Goal: Download file/media

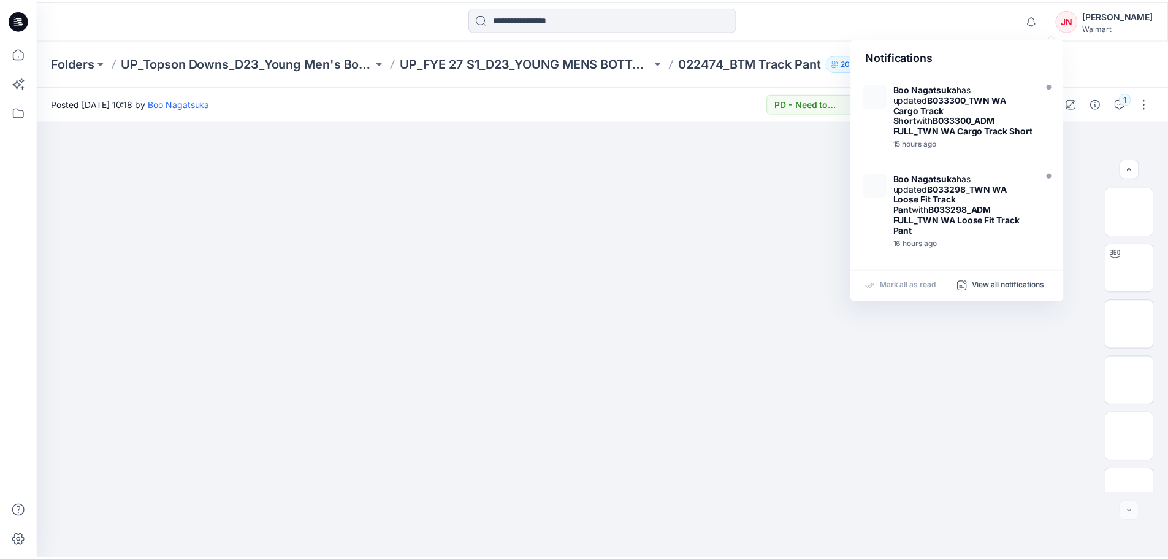
scroll to position [137, 0]
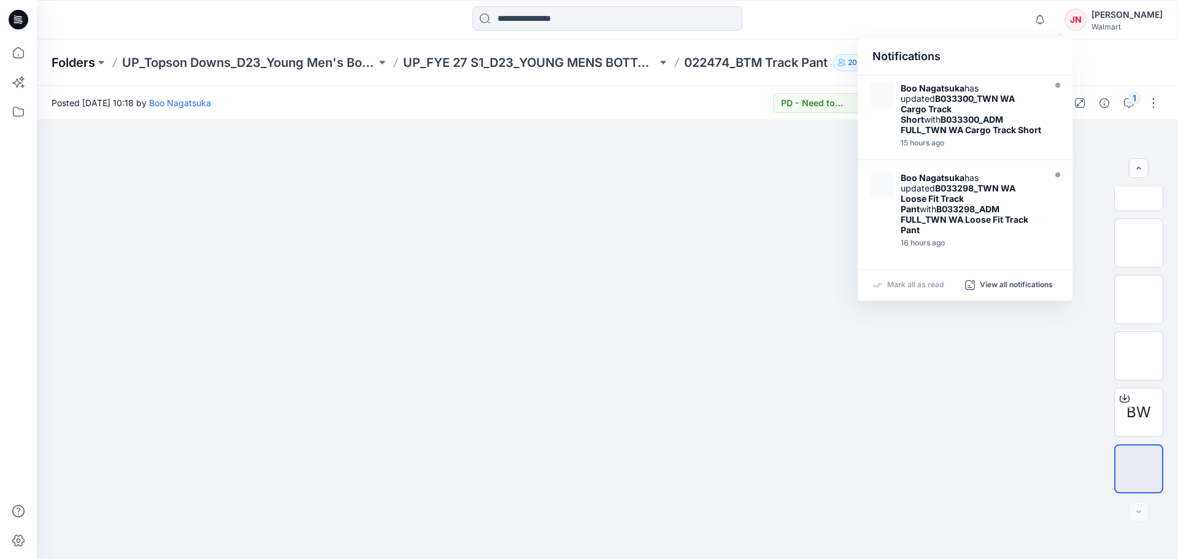
click at [82, 67] on p "Folders" at bounding box center [74, 62] width 44 height 17
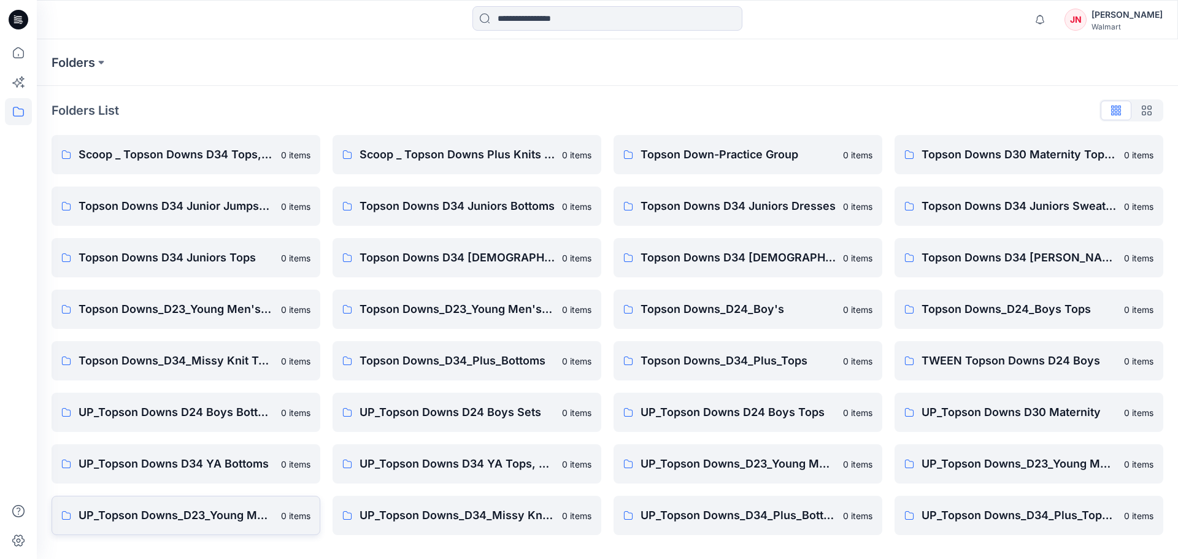
click at [239, 505] on link "UP_Topson Downs_D23_Young Men's Tops 0 items" at bounding box center [186, 515] width 269 height 39
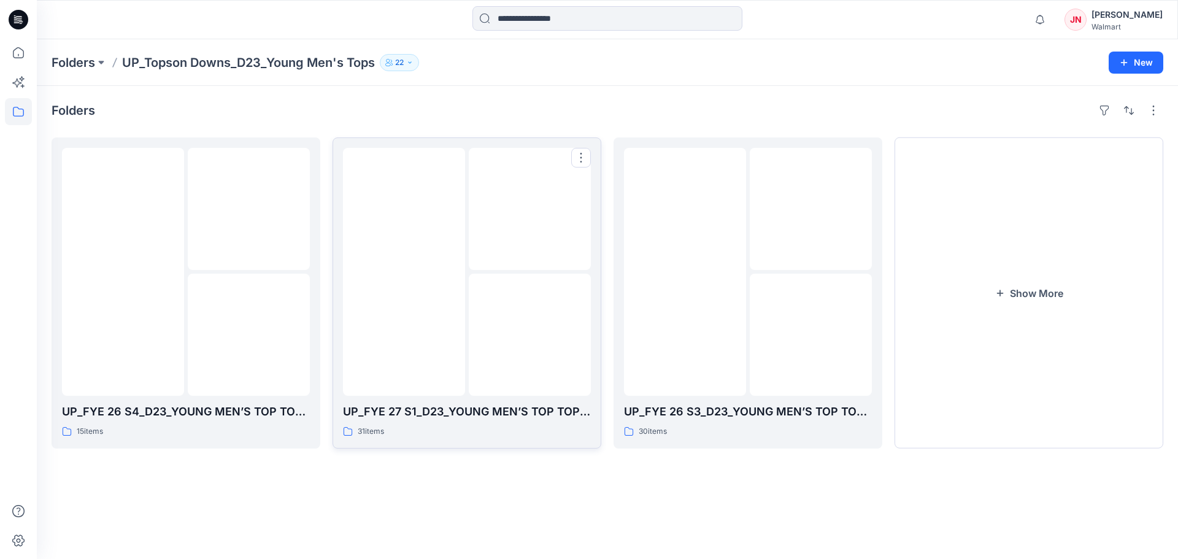
click at [530, 335] on img at bounding box center [530, 335] width 0 height 0
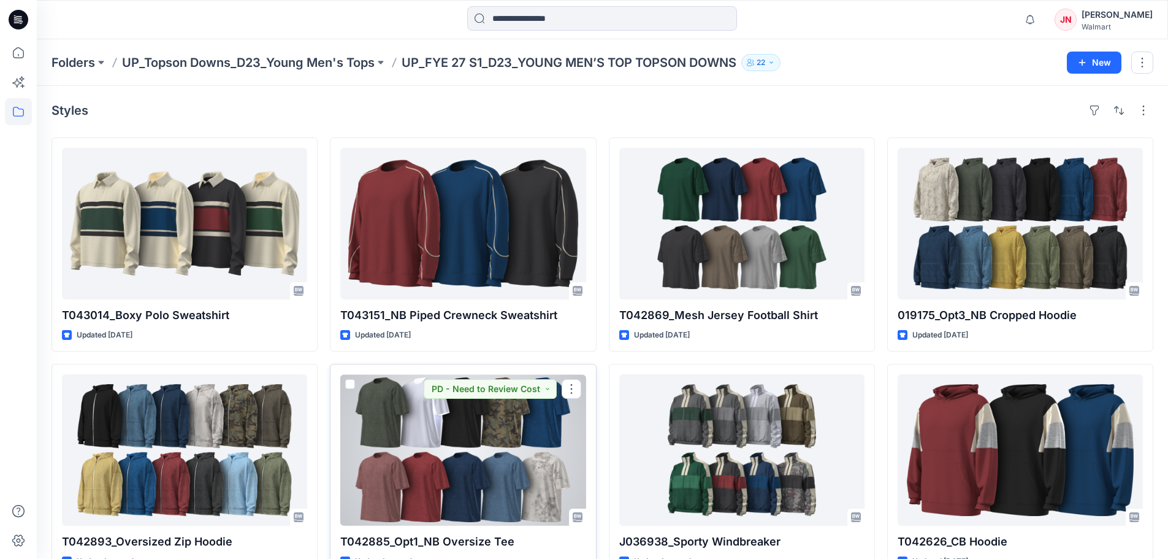
click at [515, 447] on div at bounding box center [462, 449] width 245 height 151
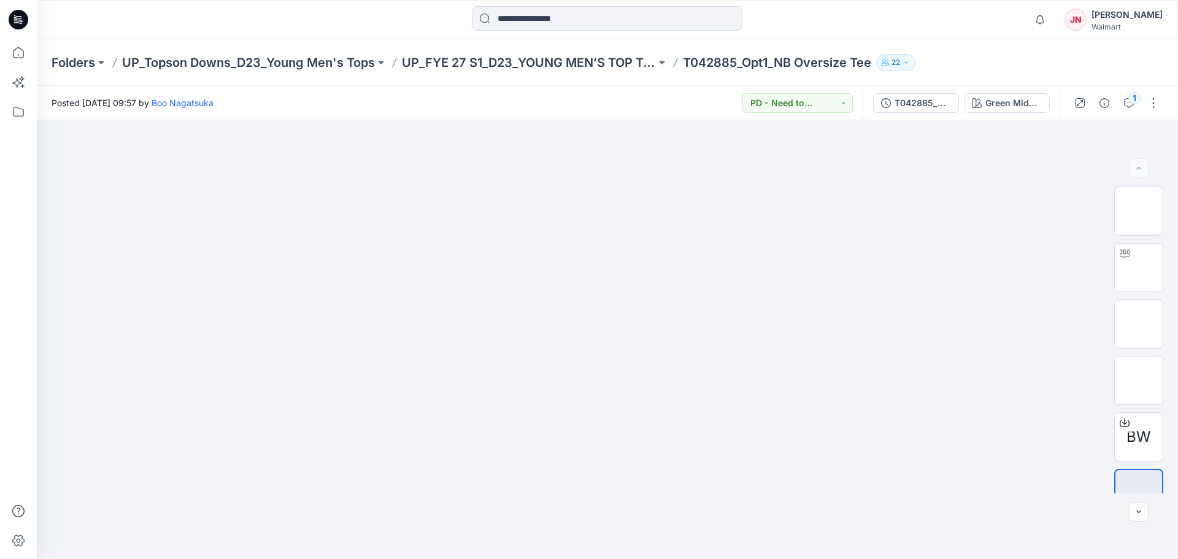
click at [968, 114] on div "T042885_ADM FULL_Opt1_NB Oversize Tee Green Midnight" at bounding box center [960, 103] width 197 height 34
click at [976, 106] on icon "button" at bounding box center [977, 103] width 10 height 10
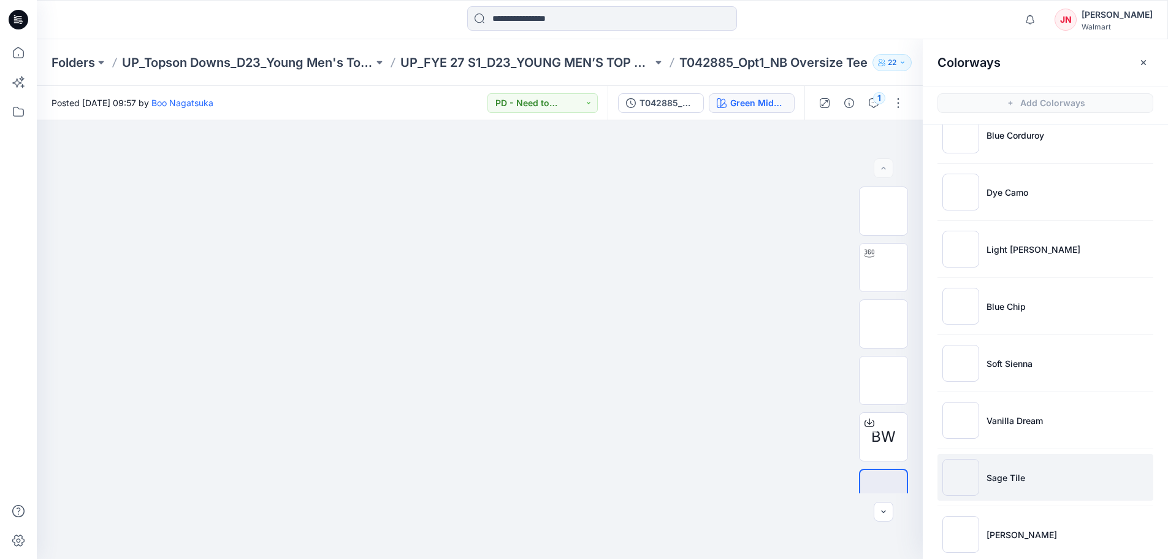
scroll to position [420, 0]
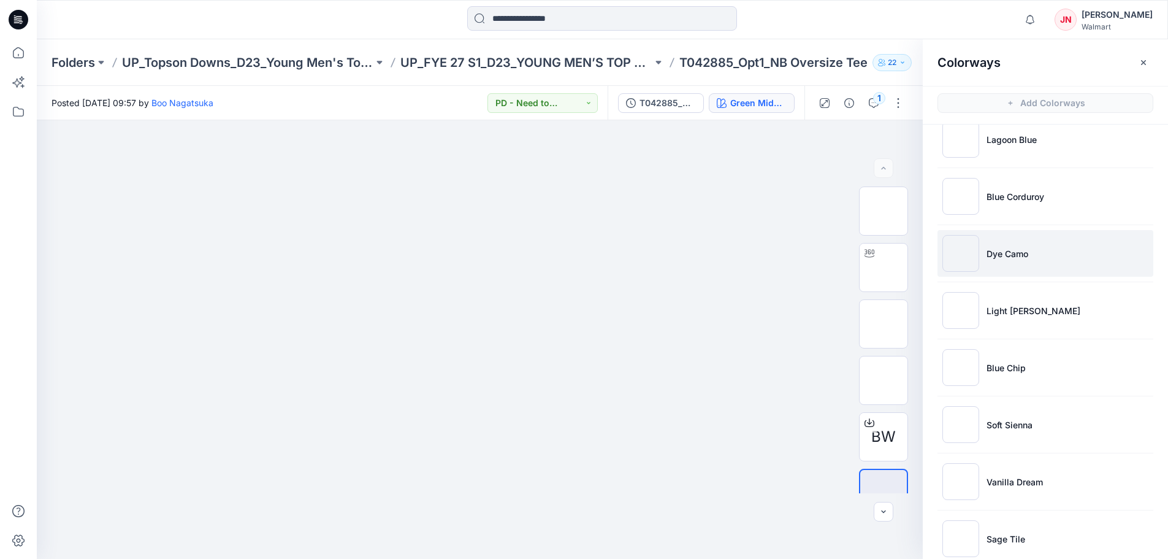
click at [992, 247] on p "Dye Camo" at bounding box center [1008, 253] width 42 height 13
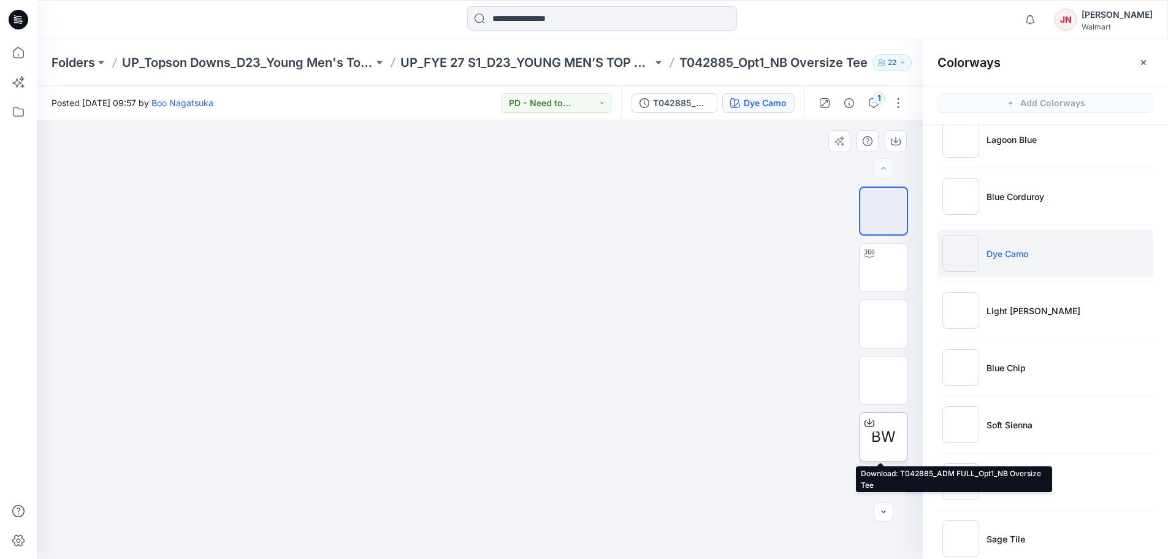
click at [865, 424] on icon at bounding box center [870, 423] width 10 height 10
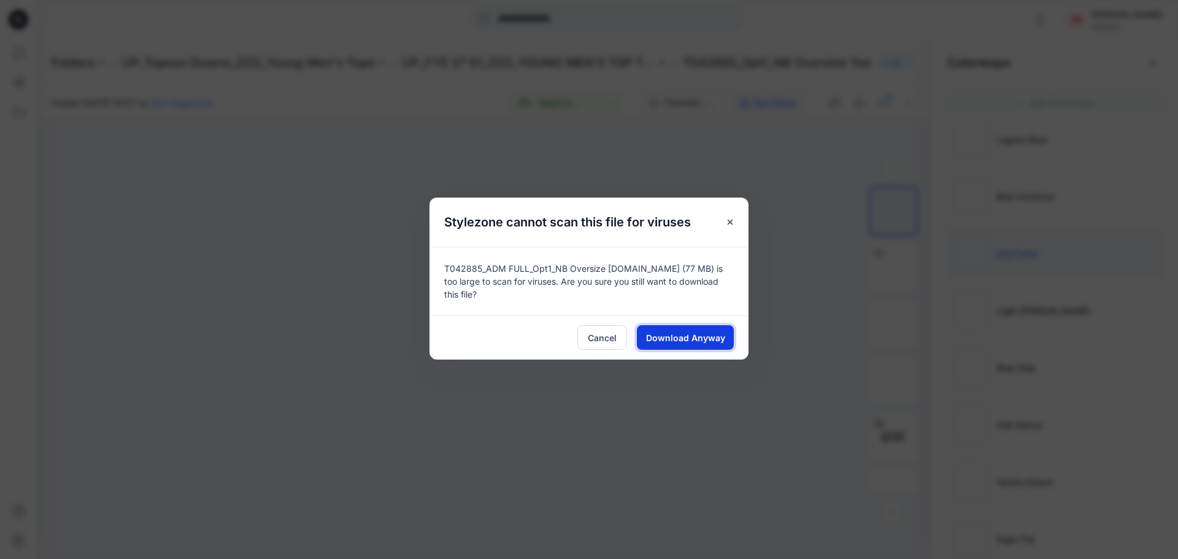
click at [656, 331] on span "Download Anyway" at bounding box center [685, 337] width 79 height 13
